Goal: Task Accomplishment & Management: Complete application form

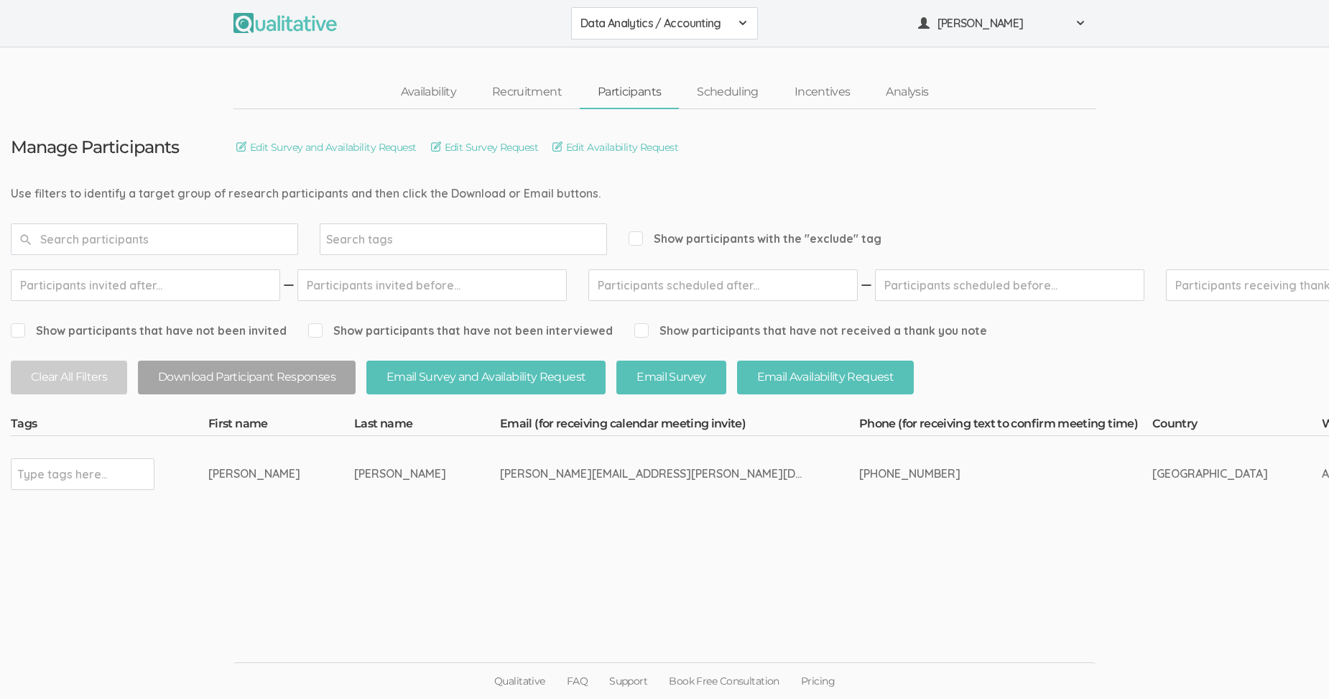
scroll to position [11, 0]
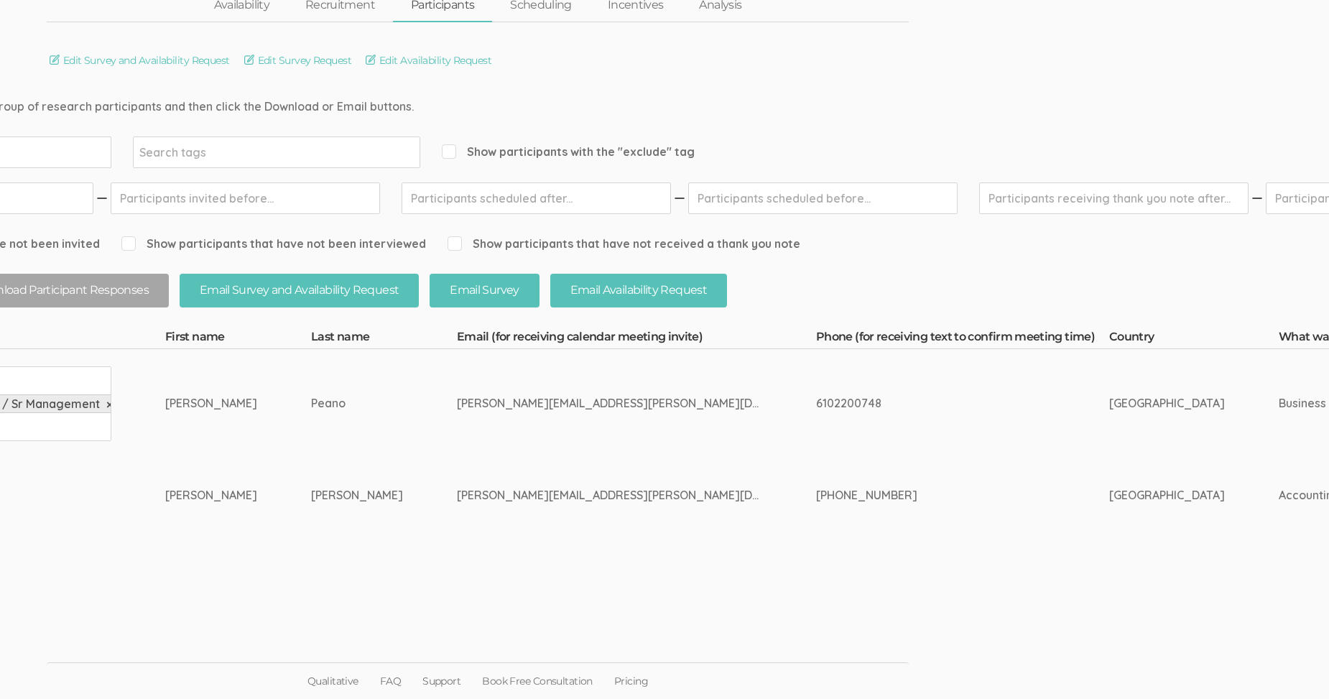
scroll to position [87, 185]
click at [559, 2] on link "Scheduling" at bounding box center [543, 5] width 98 height 31
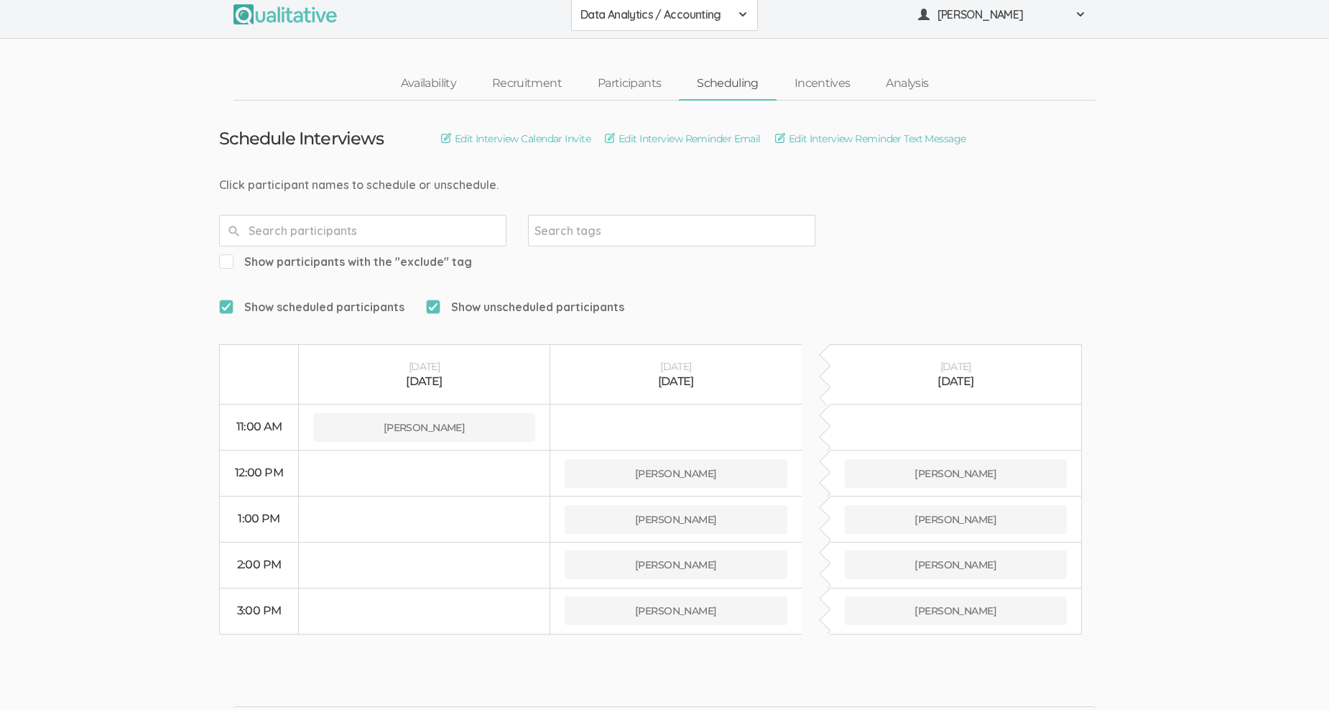
scroll to position [11, 0]
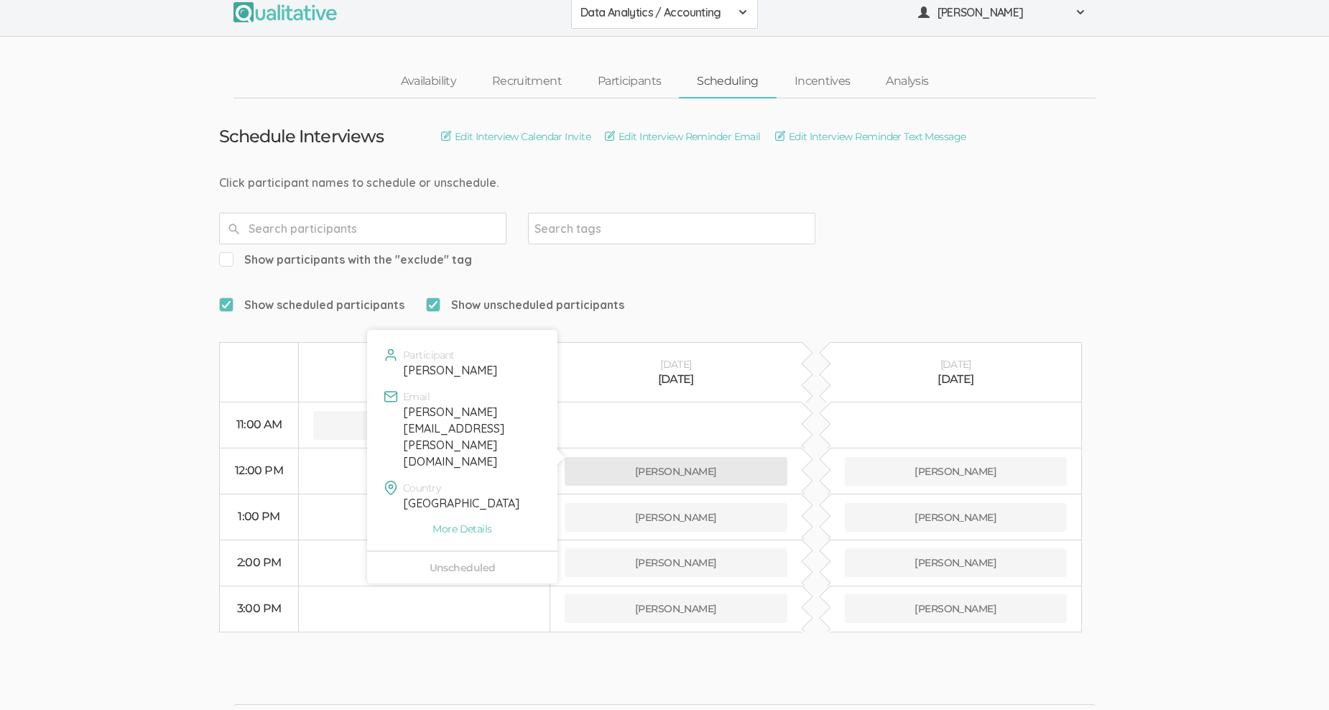
click at [672, 457] on button "Jen Peano" at bounding box center [676, 471] width 223 height 29
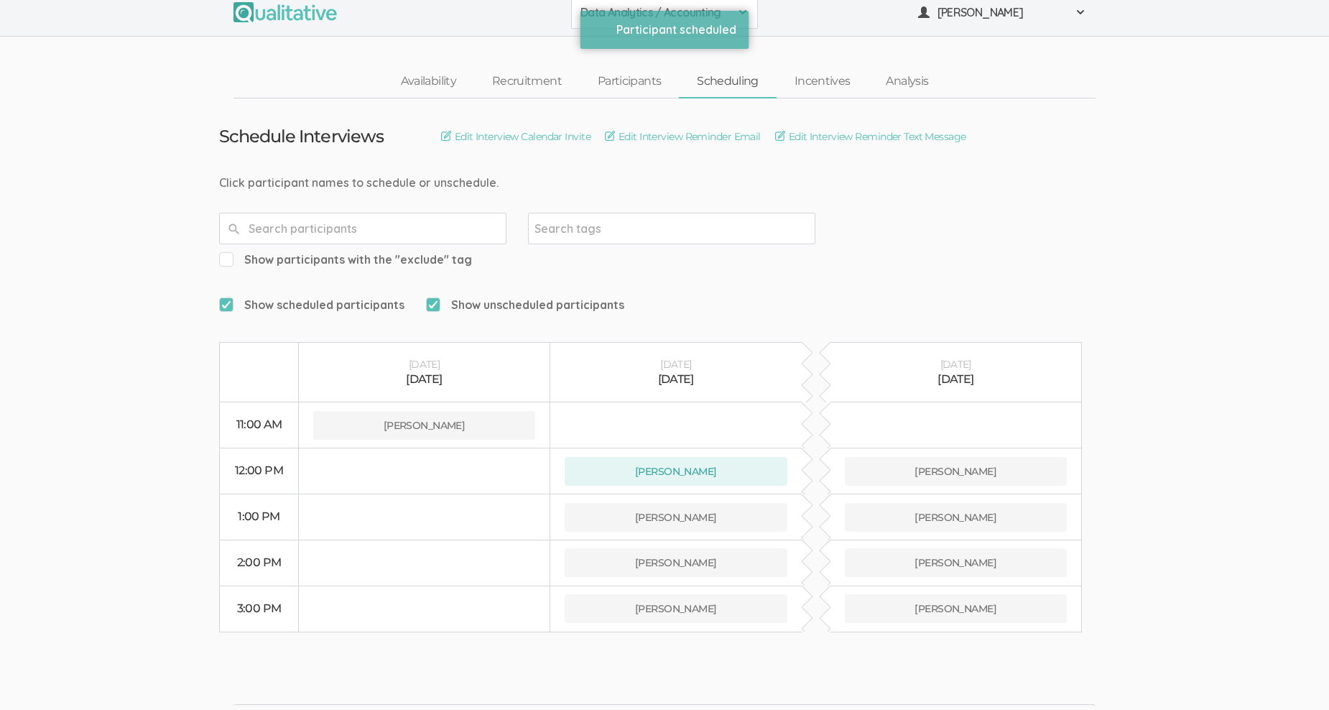
scroll to position [0, 0]
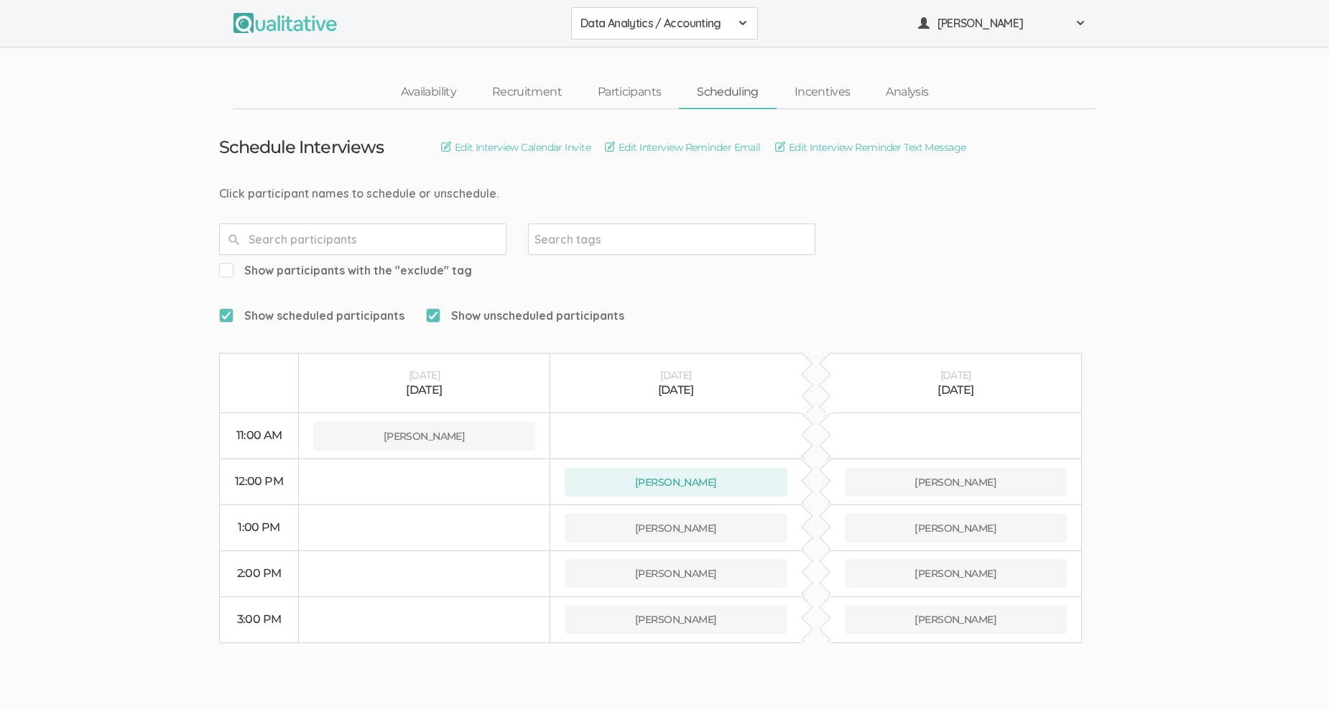
click at [734, 20] on div "Data Analytics / Accounting" at bounding box center [664, 23] width 168 height 17
click at [689, 81] on span "Data Analytics / Sr Management" at bounding box center [664, 88] width 168 height 17
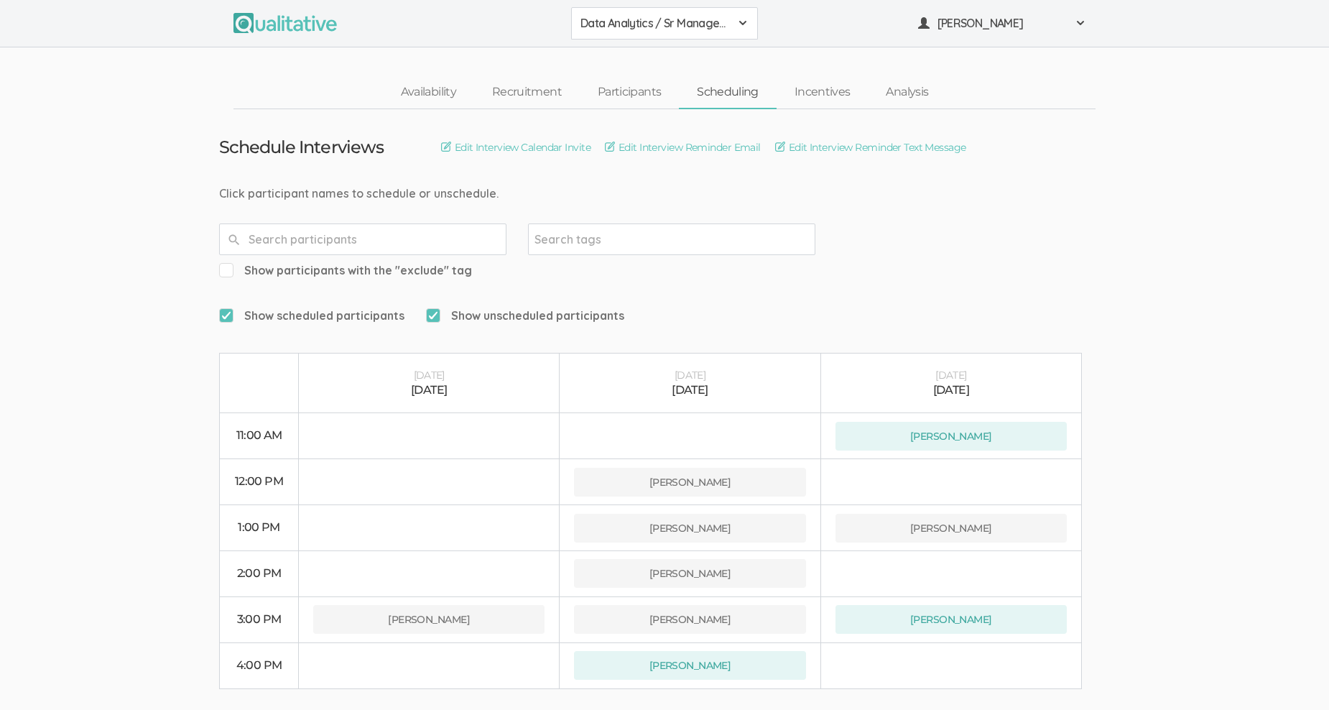
click at [742, 17] on span at bounding box center [742, 22] width 11 height 11
click at [700, 88] on span "Data Analytics / Non-accounting" at bounding box center [664, 88] width 168 height 17
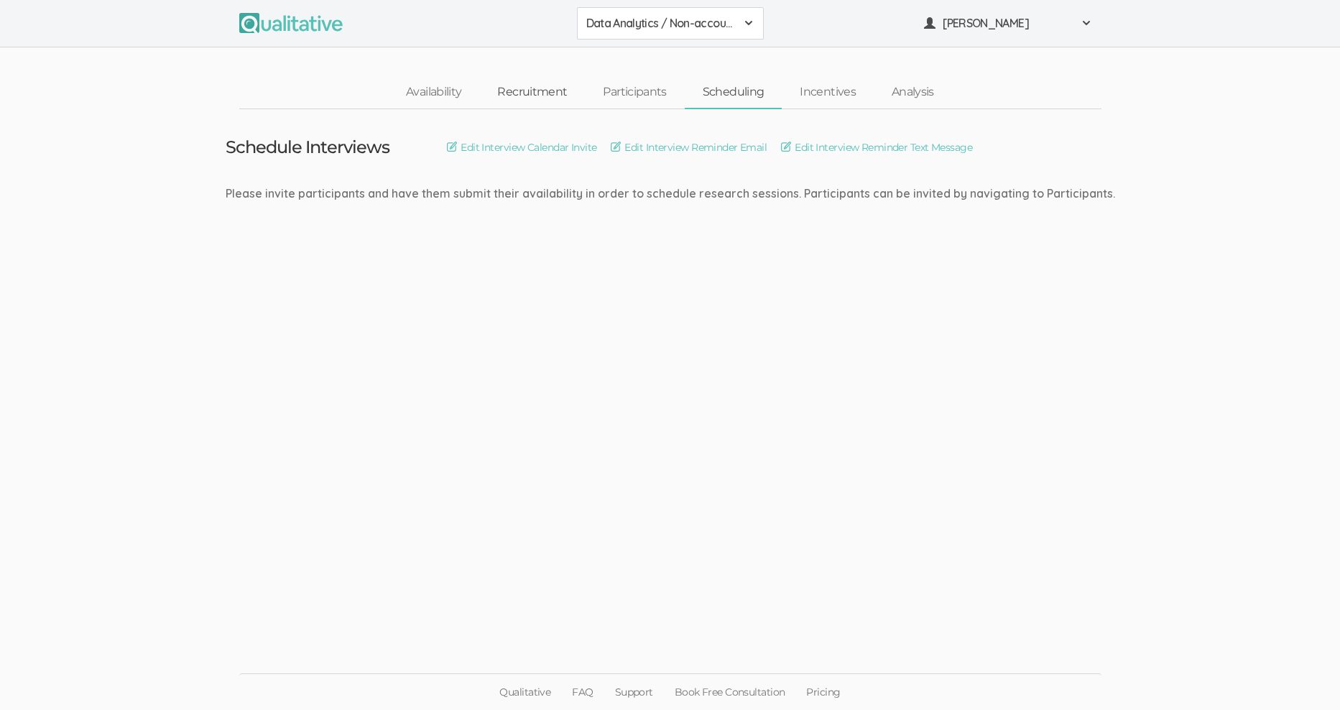
click at [511, 85] on link "Recruitment" at bounding box center [532, 92] width 106 height 31
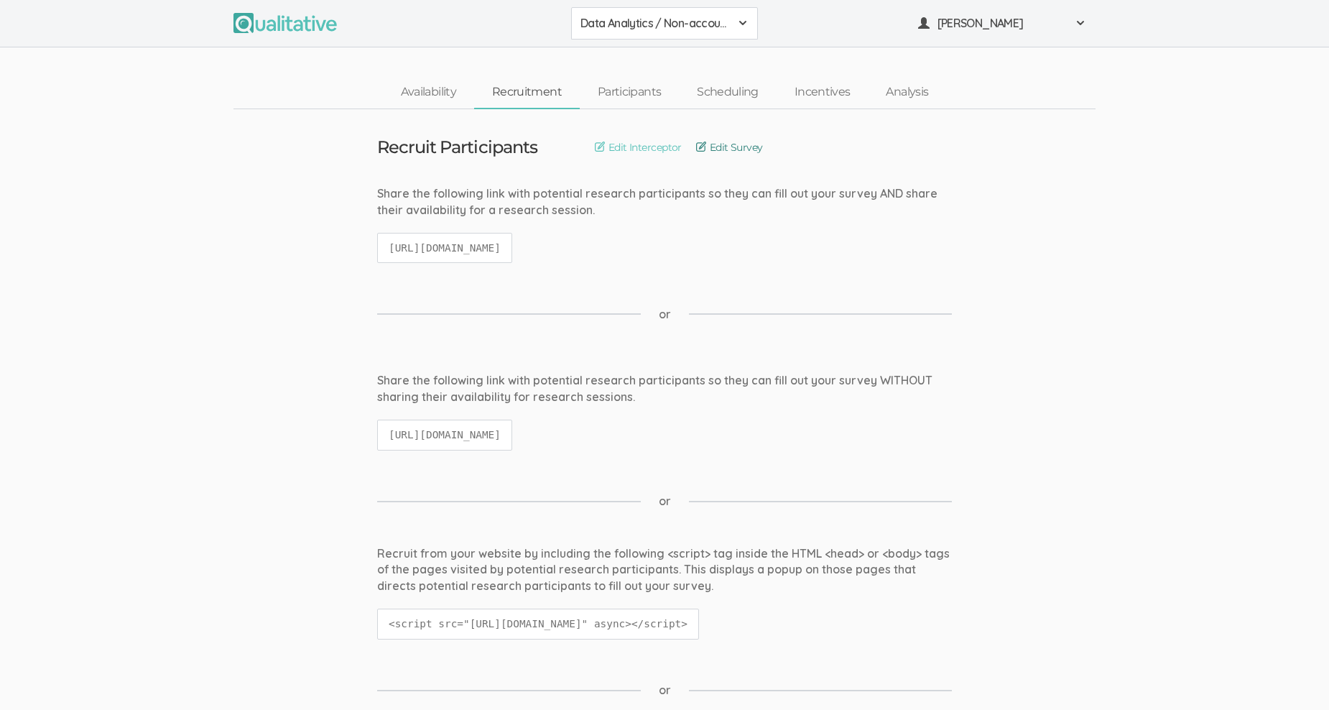
click at [710, 144] on link "Edit Survey" at bounding box center [729, 147] width 67 height 16
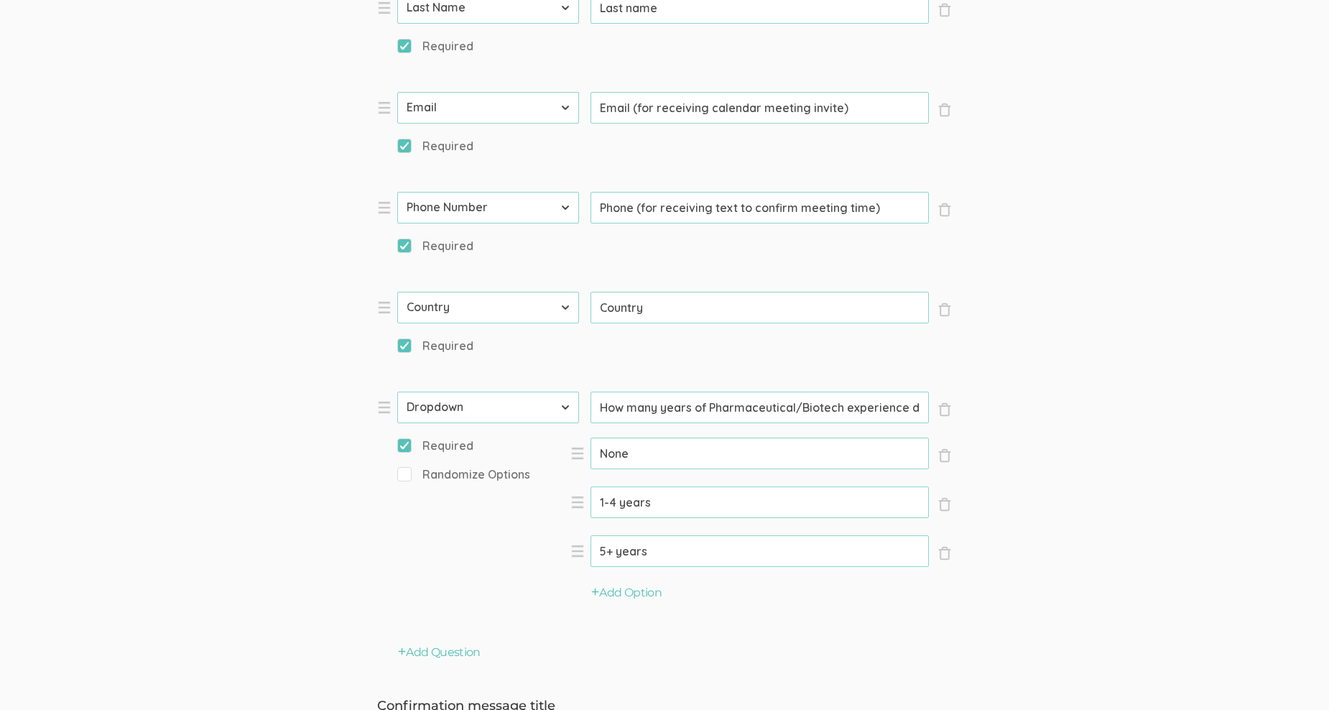
scroll to position [718, 0]
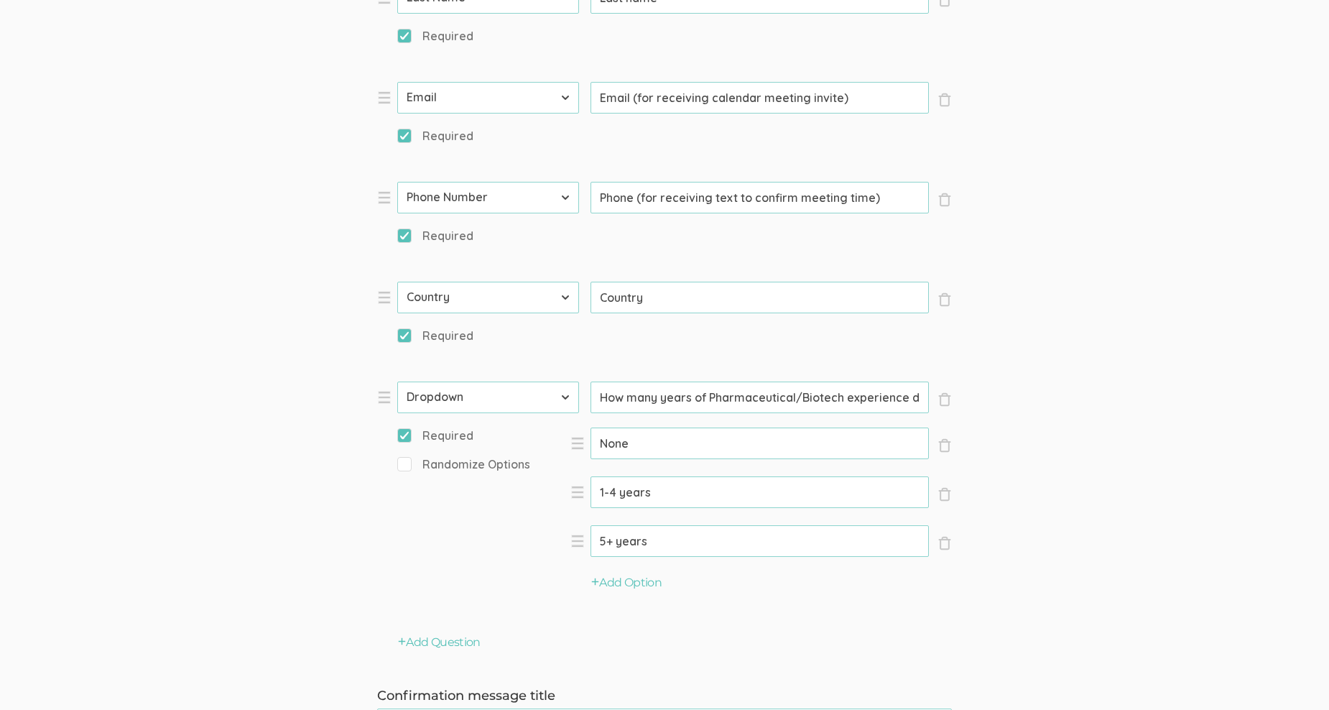
drag, startPoint x: 710, startPoint y: 394, endPoint x: 738, endPoint y: 386, distance: 29.6
click at [710, 394] on input "How many years of Pharmaceutical/Biotech experience do you have?" at bounding box center [759, 397] width 338 height 32
click at [815, 391] on input "How many years of experience do you have in the Pharmaceutical/Biotech experien…" at bounding box center [759, 397] width 338 height 32
drag, startPoint x: 783, startPoint y: 396, endPoint x: 803, endPoint y: 389, distance: 21.4
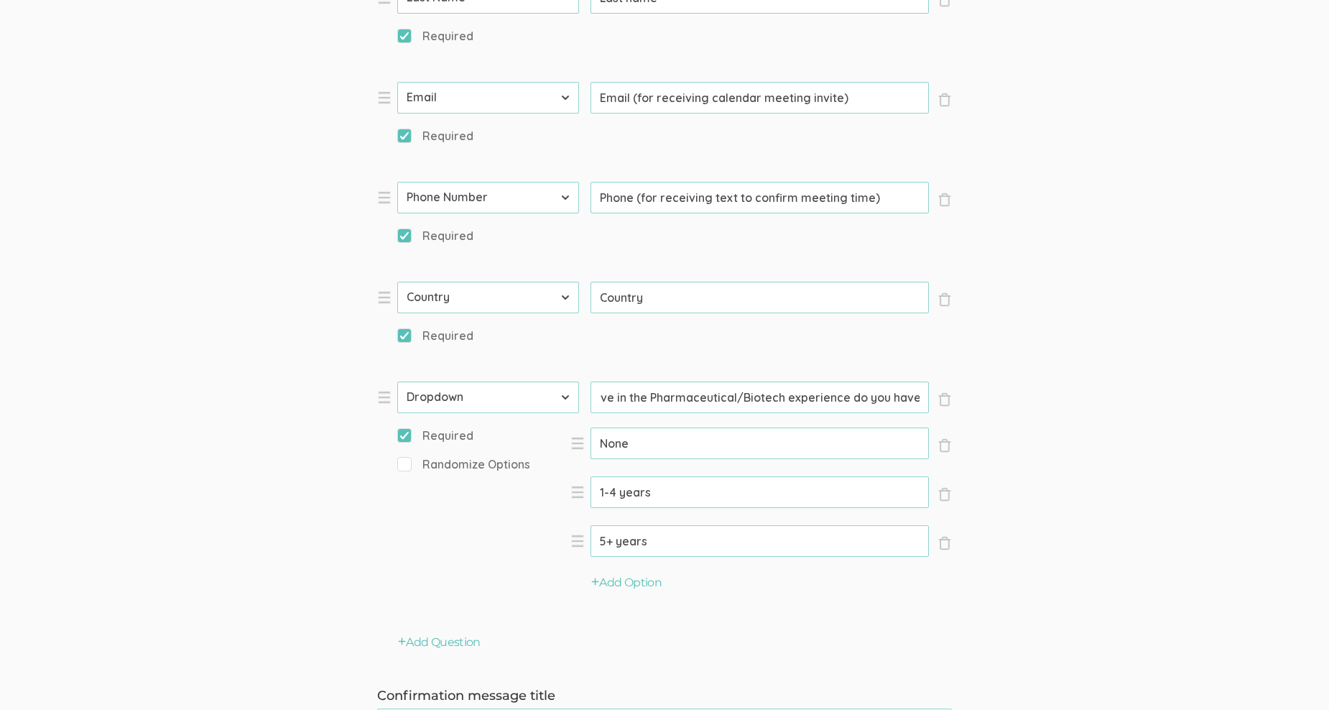
click at [784, 396] on input "How many years of experience do you have in the Pharmaceutical/Biotech experien…" at bounding box center [759, 397] width 338 height 32
click at [819, 397] on input "How many years of experience do you have in the Pharmaceutical/Biotech experien…" at bounding box center [759, 397] width 338 height 32
drag, startPoint x: 912, startPoint y: 397, endPoint x: 783, endPoint y: 402, distance: 128.7
click at [783, 402] on input "How many years of experience do you have in the Pharmaceutical/Biotech experien…" at bounding box center [759, 397] width 338 height 32
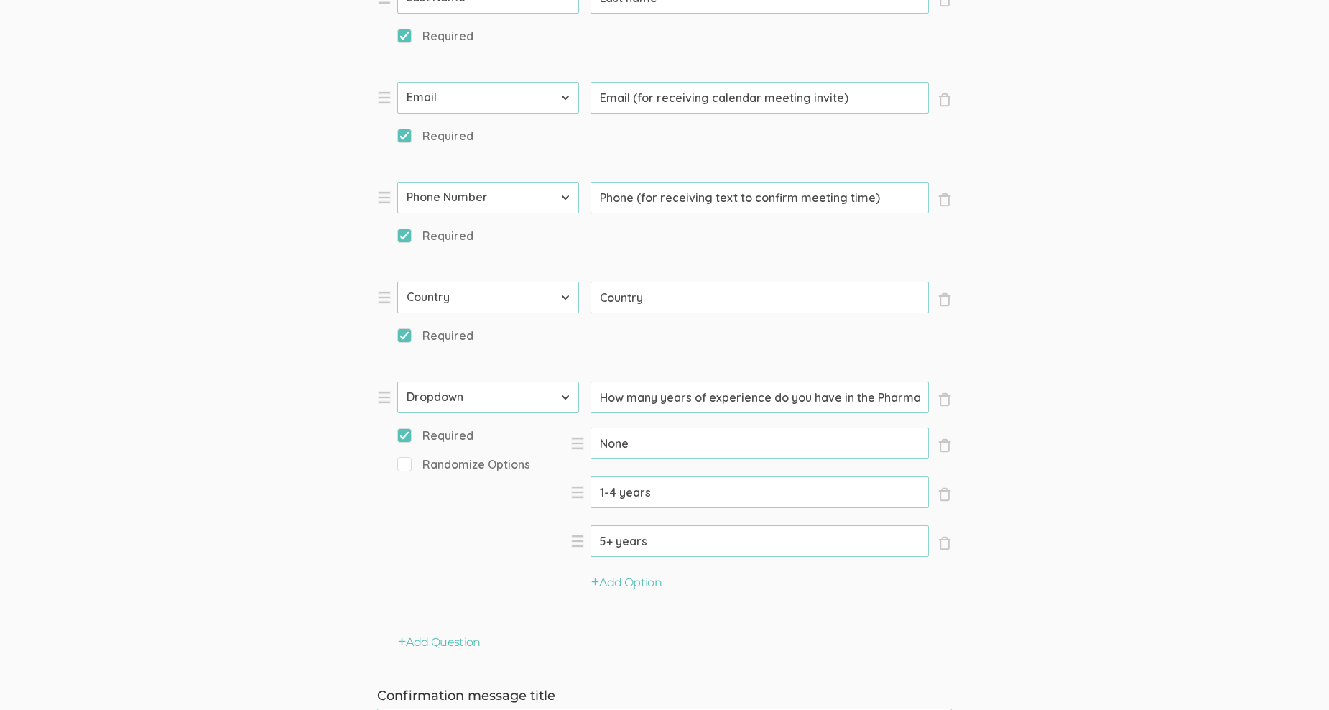
drag, startPoint x: 881, startPoint y: 396, endPoint x: 570, endPoint y: 386, distance: 311.2
click at [575, 390] on li "× Close Type First Name Last Name Email Phone Number LinkedIn Profile URL Count…" at bounding box center [592, 496] width 431 height 231
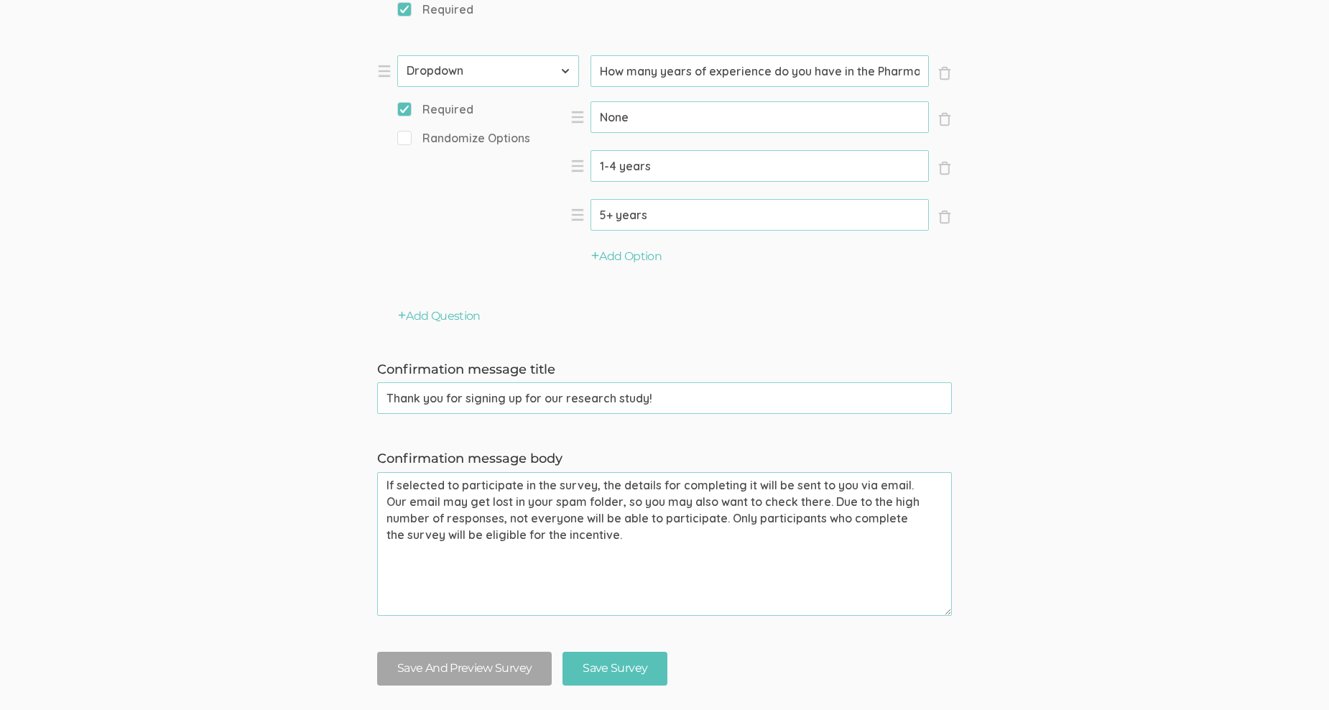
scroll to position [1078, 0]
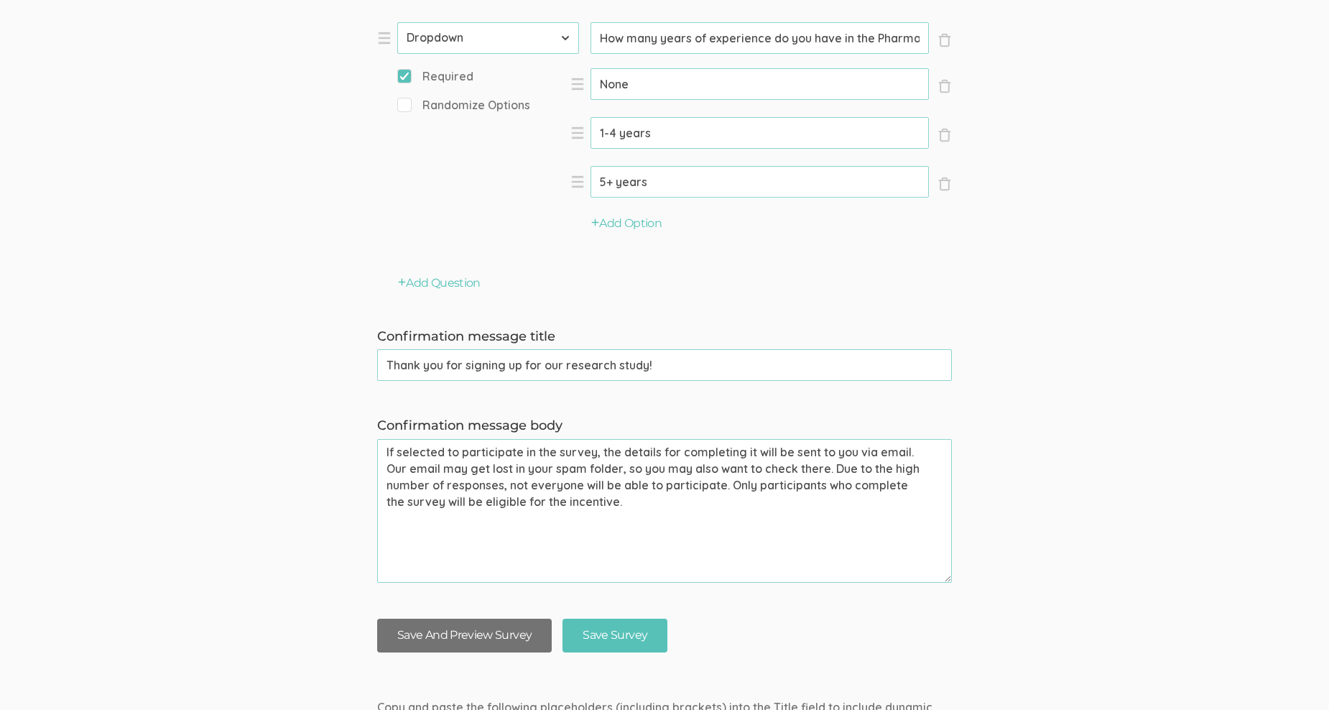
type input "How many years of experience do you have in the Pharmaceutical/Biotech industry…"
click at [502, 629] on button "Save And Preview Survey" at bounding box center [464, 635] width 175 height 34
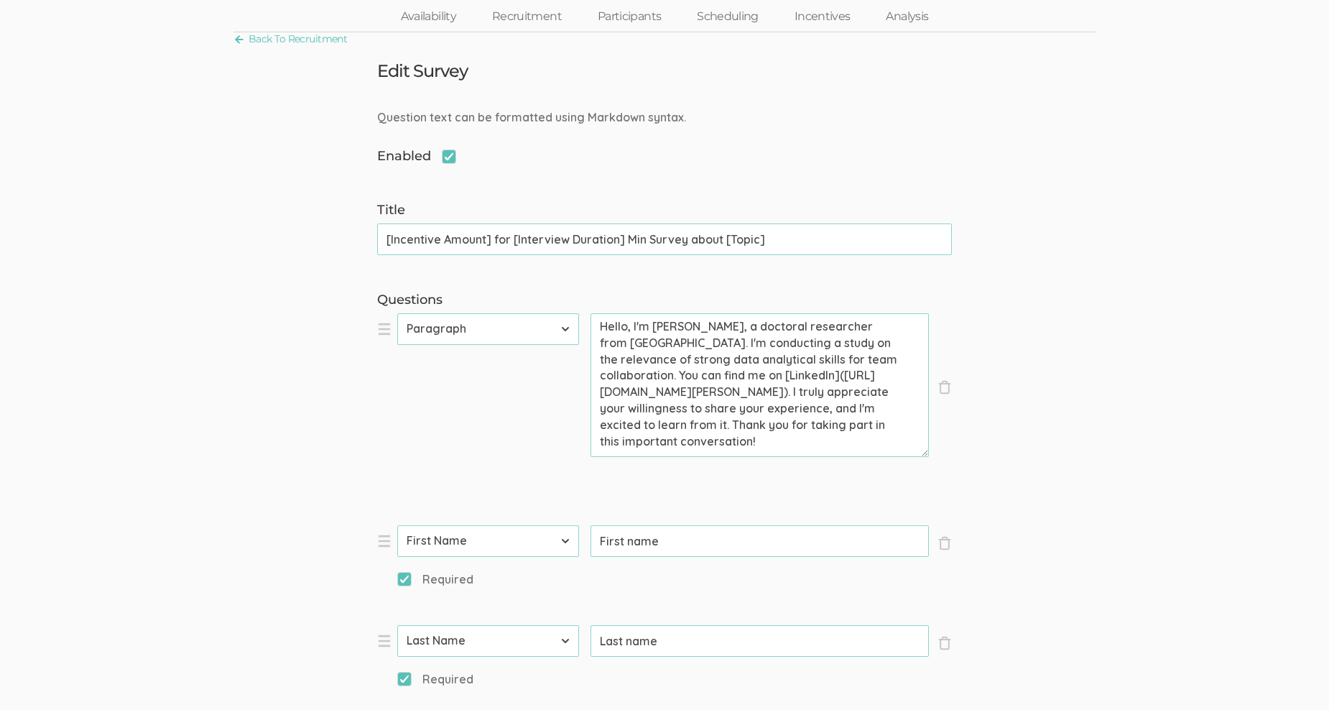
scroll to position [0, 0]
